Goal: Navigation & Orientation: Find specific page/section

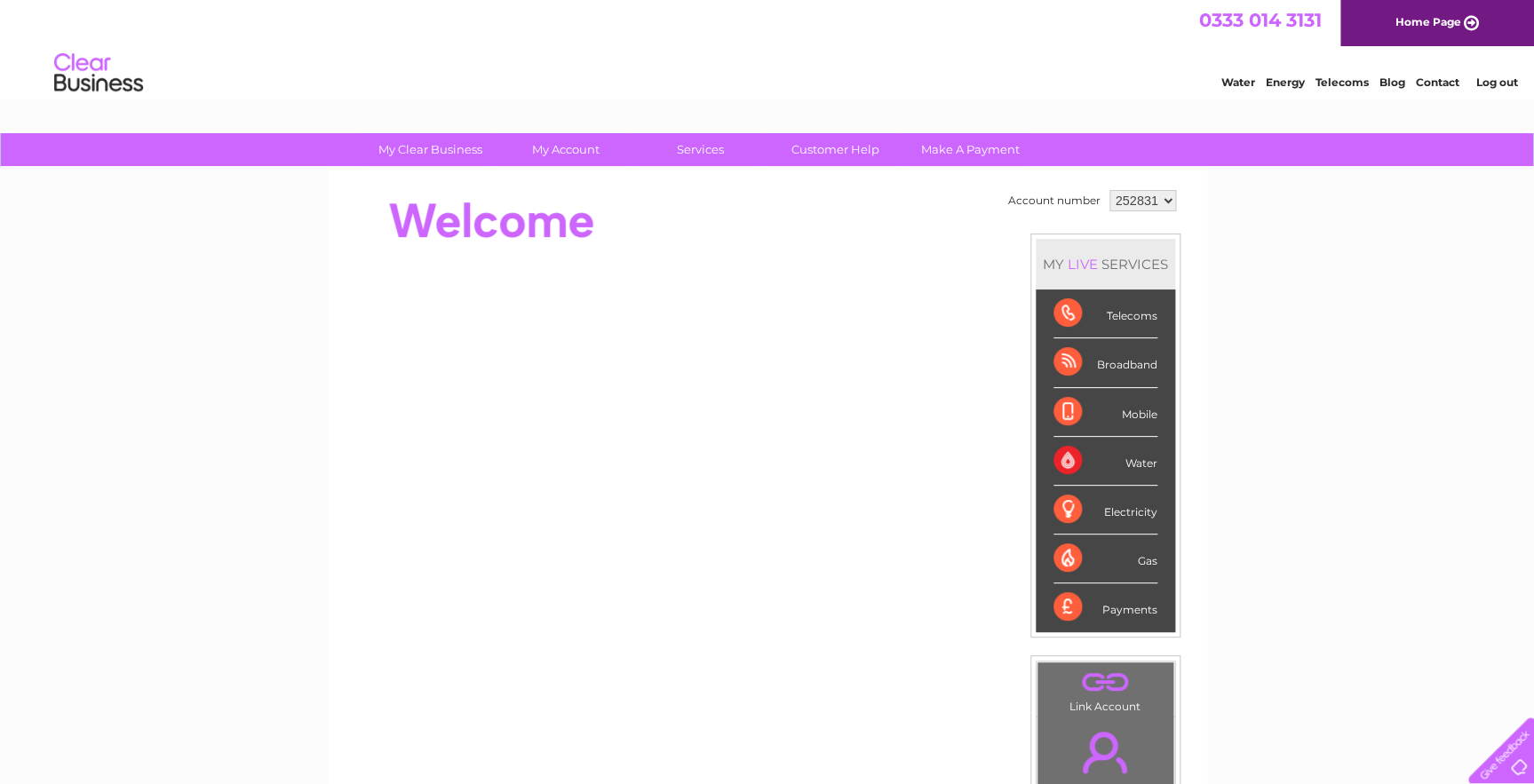
click at [1114, 320] on div "Telecoms" at bounding box center [1105, 313] width 104 height 49
click at [1069, 312] on div "Telecoms" at bounding box center [1105, 313] width 104 height 49
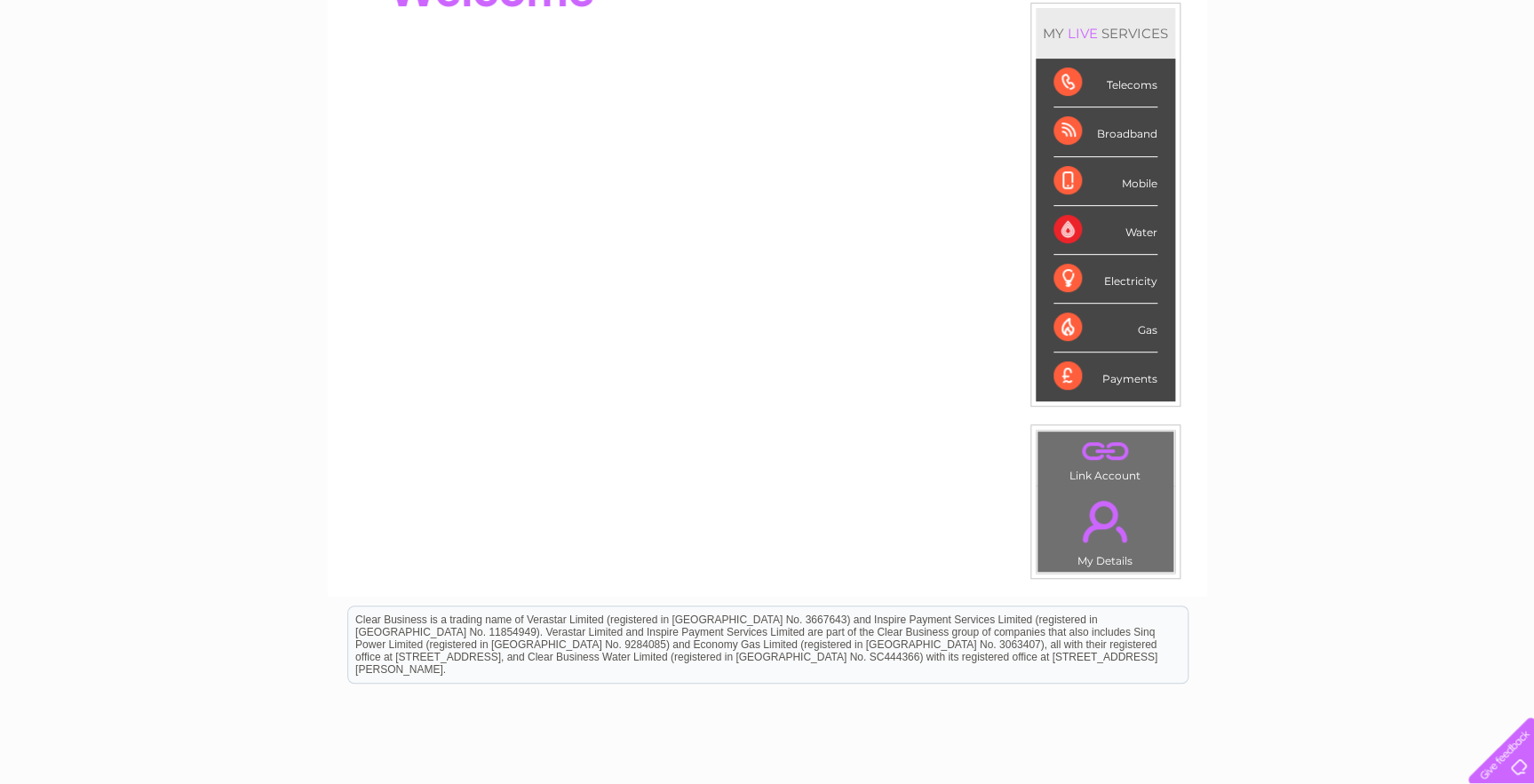
scroll to position [360, 0]
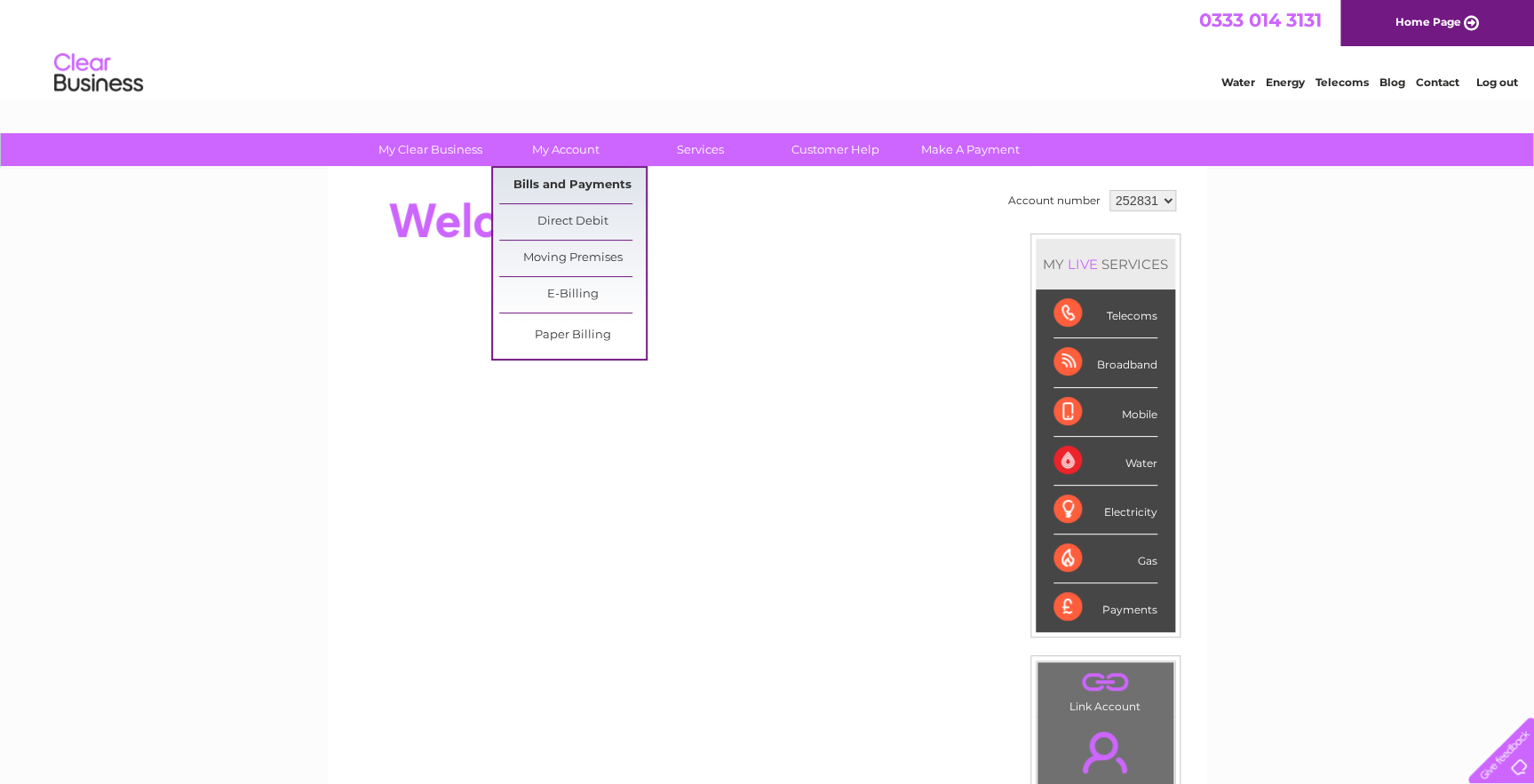
click at [548, 182] on link "Bills and Payments" at bounding box center [572, 186] width 147 height 35
